Goal: Task Accomplishment & Management: Use online tool/utility

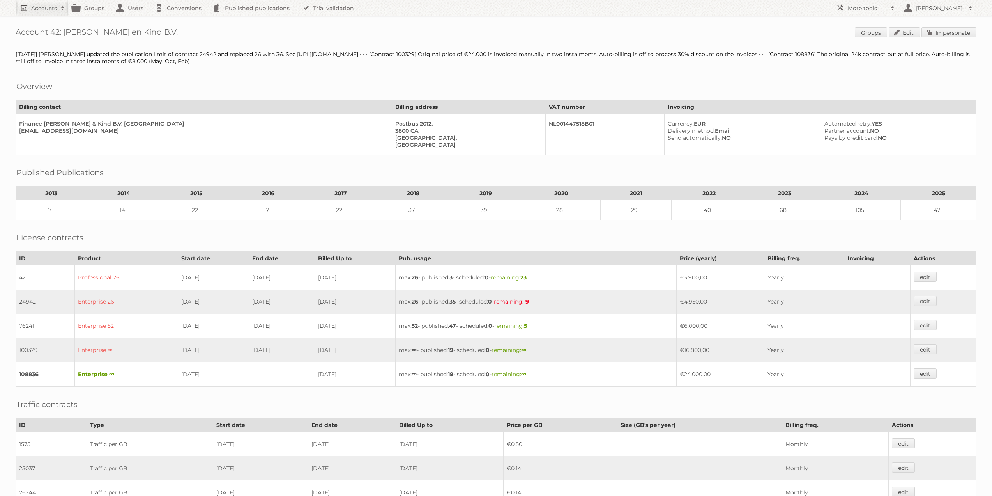
drag, startPoint x: 43, startPoint y: 11, endPoint x: 43, endPoint y: 16, distance: 5.1
click at [43, 11] on h2 "Accounts" at bounding box center [44, 8] width 26 height 8
type input"] "limbov"
click at [180, 20] on input "Search" at bounding box center [186, 26] width 12 height 12
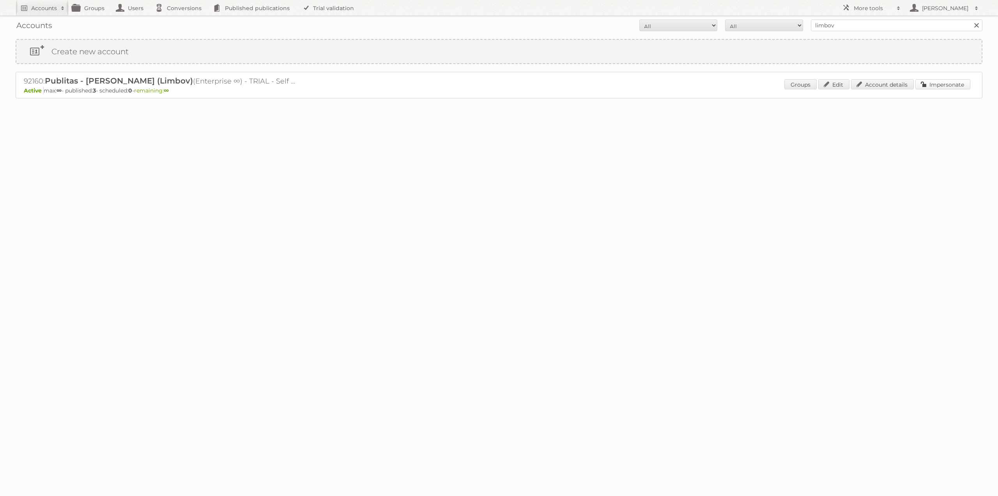
click at [954, 84] on link "Impersonate" at bounding box center [943, 84] width 55 height 10
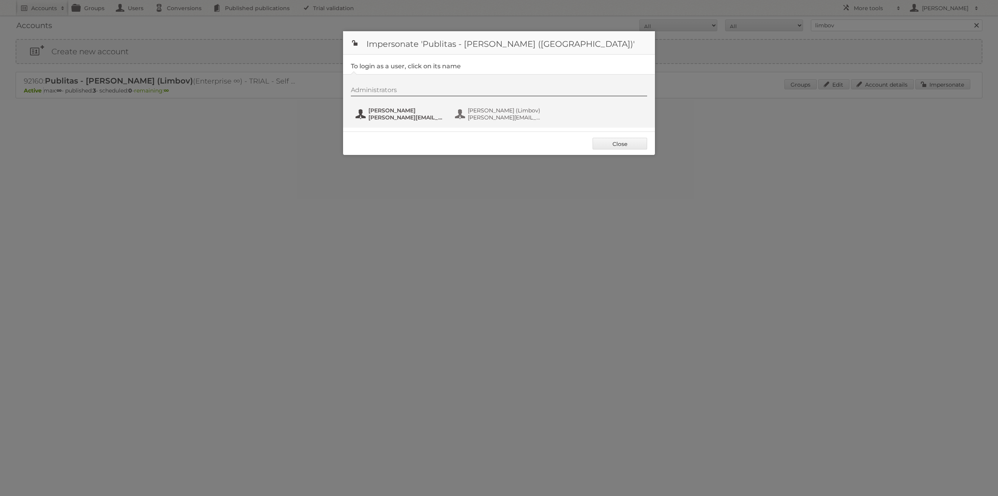
click at [367, 111] on button "Jacek Solon j.solon@publitas.com" at bounding box center [401, 114] width 92 height 16
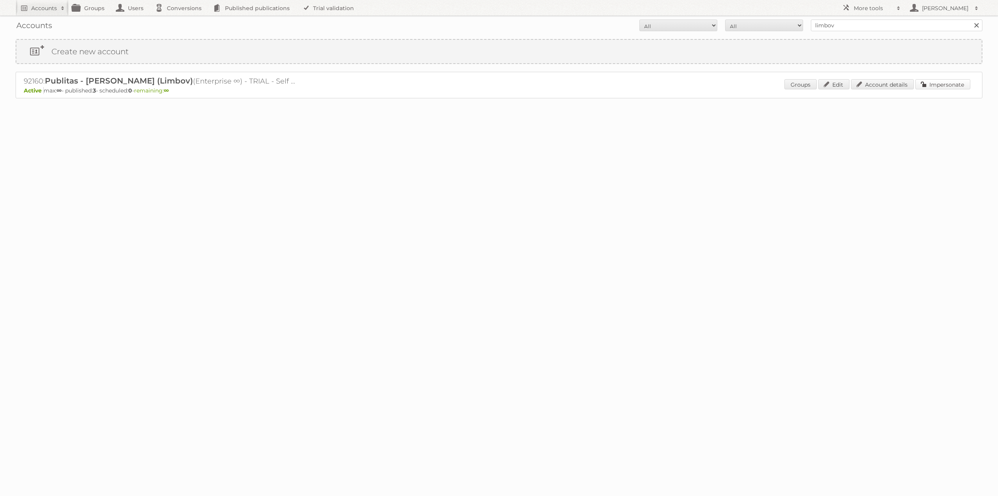
click at [954, 83] on link "Impersonate" at bounding box center [943, 84] width 55 height 10
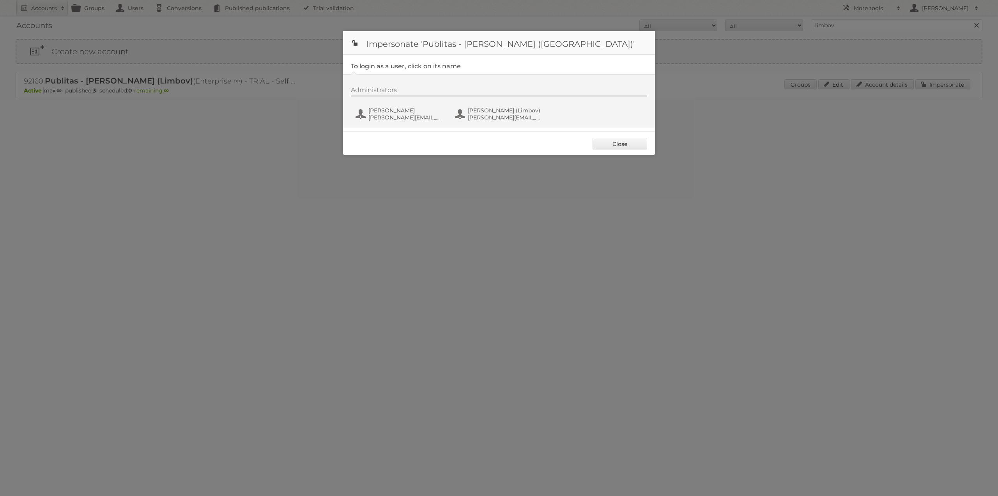
click at [366, 105] on div "Administrators Jacek Solon j.solon@publitas.com Jacek Solon (Limbov) jacek.solo…" at bounding box center [503, 104] width 304 height 37
click at [381, 113] on span "[PERSON_NAME]" at bounding box center [407, 110] width 76 height 7
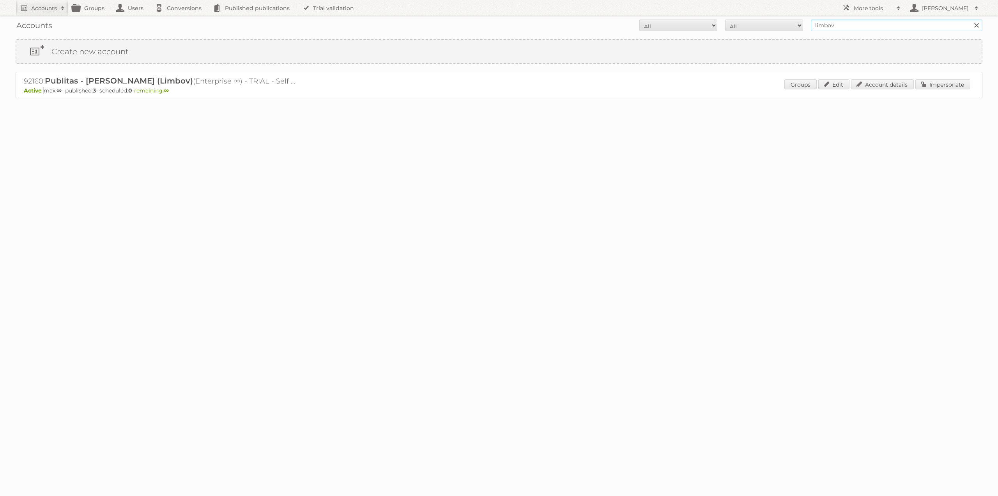
click at [860, 27] on input "limbov" at bounding box center [897, 25] width 172 height 12
type input "paulo"
click at [971, 19] on input "Search" at bounding box center [977, 25] width 12 height 12
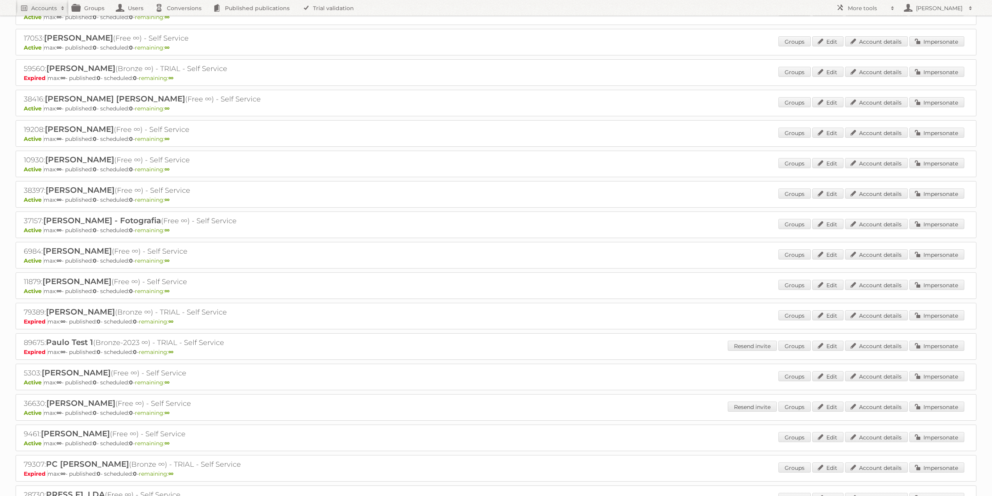
scroll to position [1382, 0]
click at [303, 36] on div "17053: Paul Ontong (Free ∞) - Self Service Active max: ∞ - published: 0 - sched…" at bounding box center [496, 41] width 961 height 27
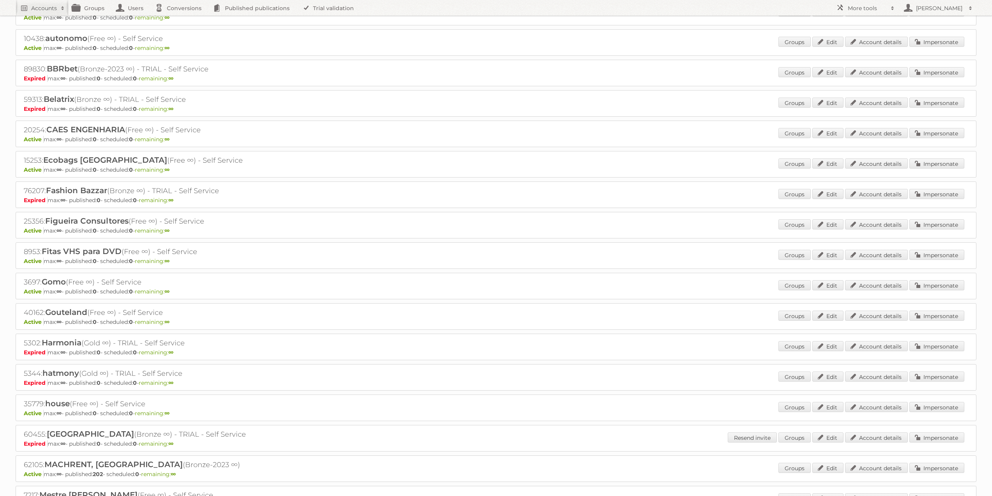
scroll to position [0, 0]
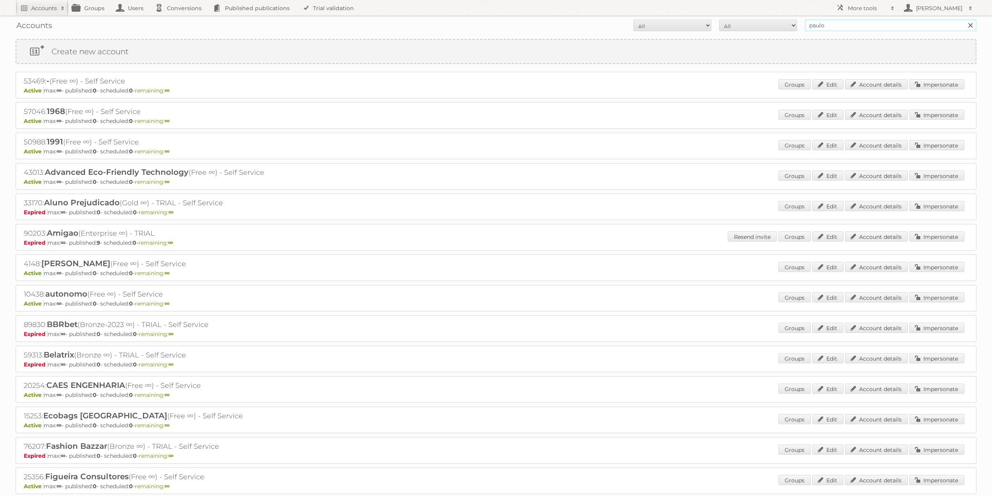
click at [836, 31] on input "paulo" at bounding box center [891, 25] width 172 height 12
paste input "@publitas.com"
type input "paulo@publitas.com"
click at [965, 19] on input "Search" at bounding box center [971, 25] width 12 height 12
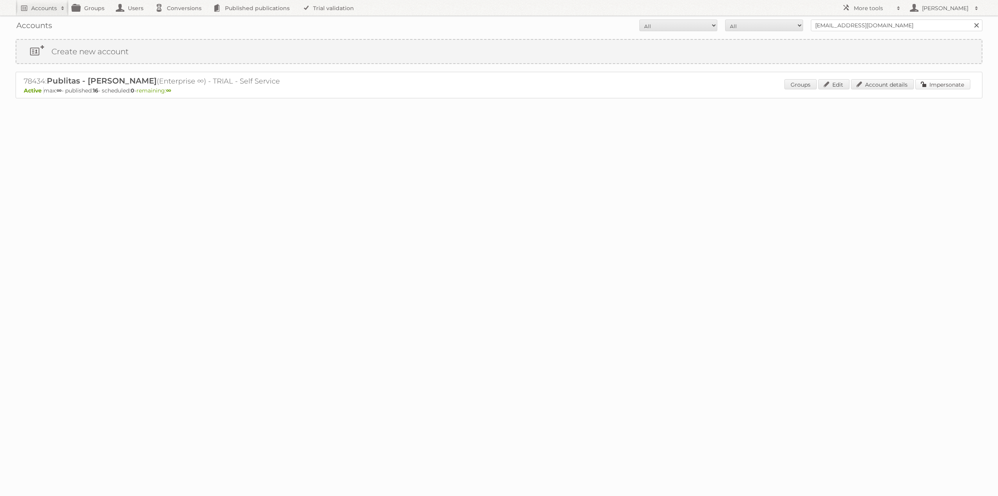
click at [927, 84] on link "Impersonate" at bounding box center [943, 84] width 55 height 10
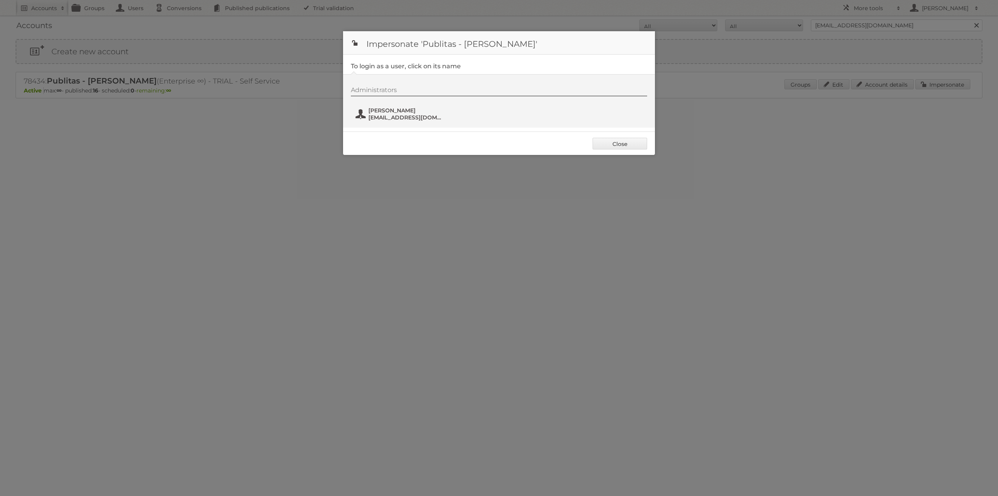
click at [390, 116] on span "paulo@publitas.com" at bounding box center [407, 117] width 76 height 7
